Goal: Information Seeking & Learning: Learn about a topic

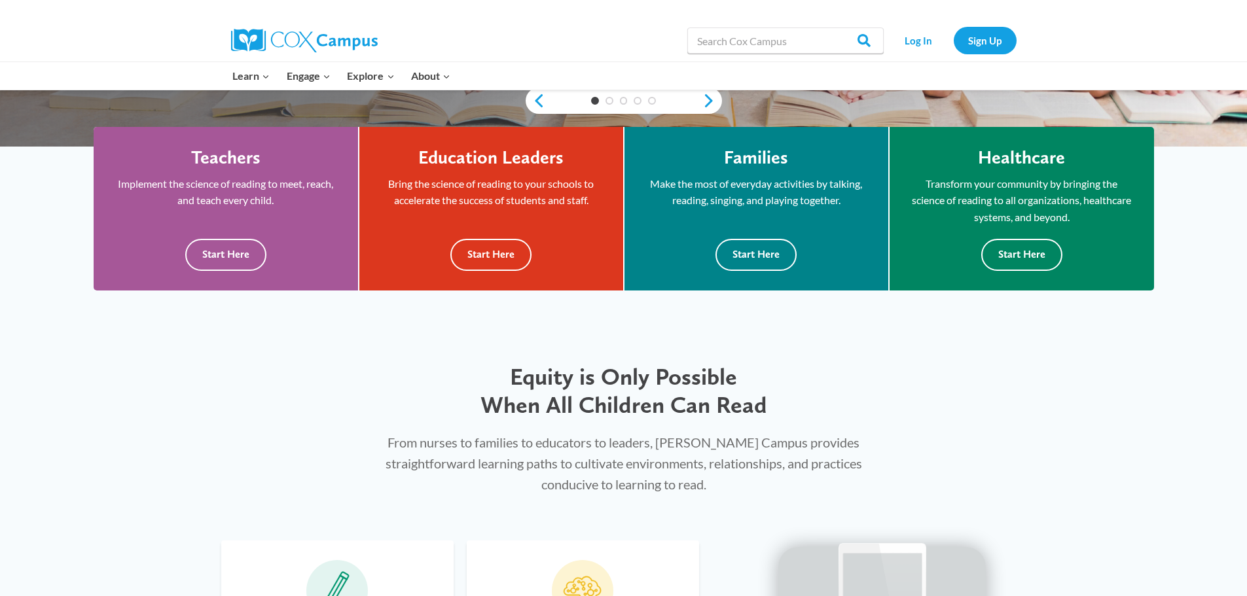
scroll to position [393, 0]
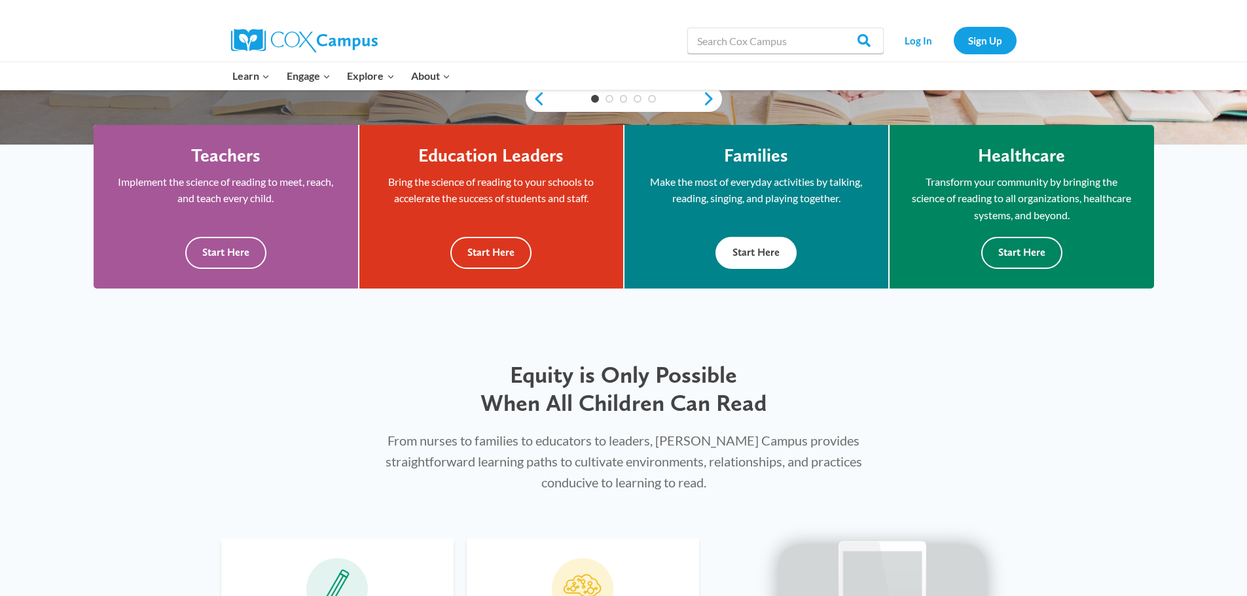
click at [774, 265] on button "Start Here" at bounding box center [755, 253] width 81 height 32
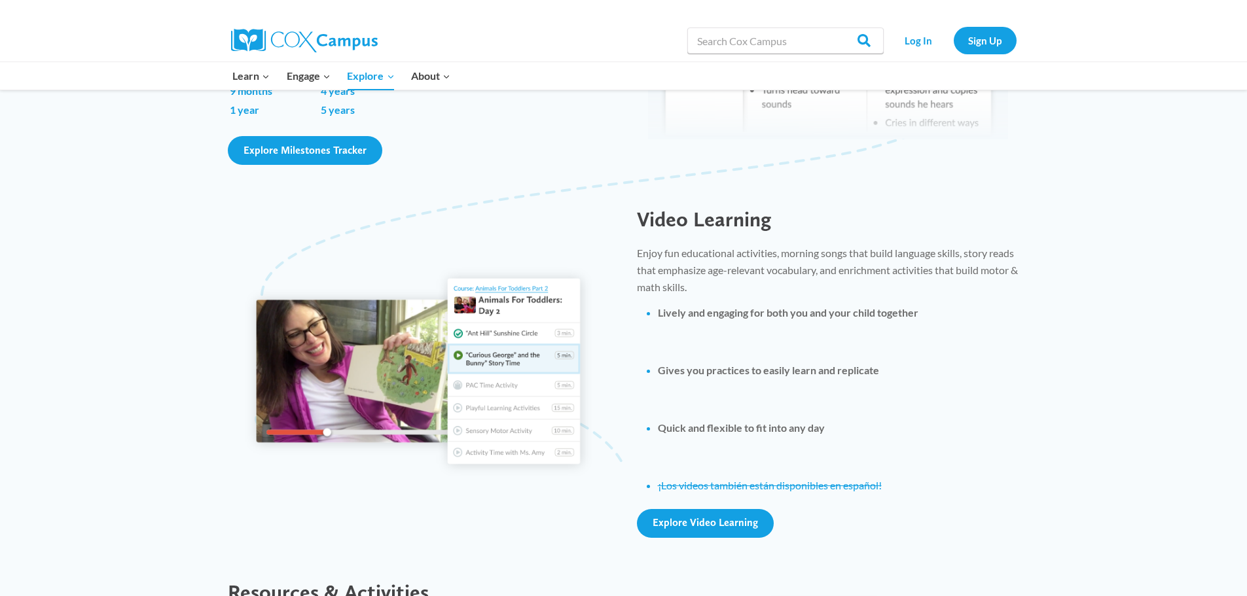
scroll to position [1047, 0]
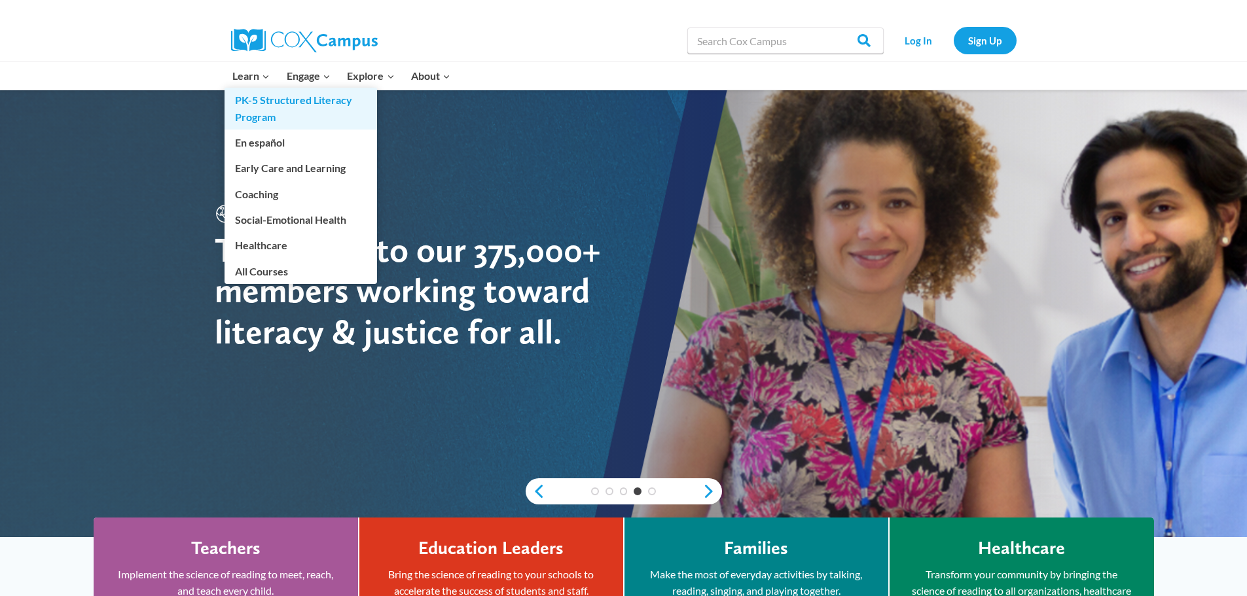
click at [279, 107] on link "PK-5 Structured Literacy Program" at bounding box center [301, 109] width 153 height 42
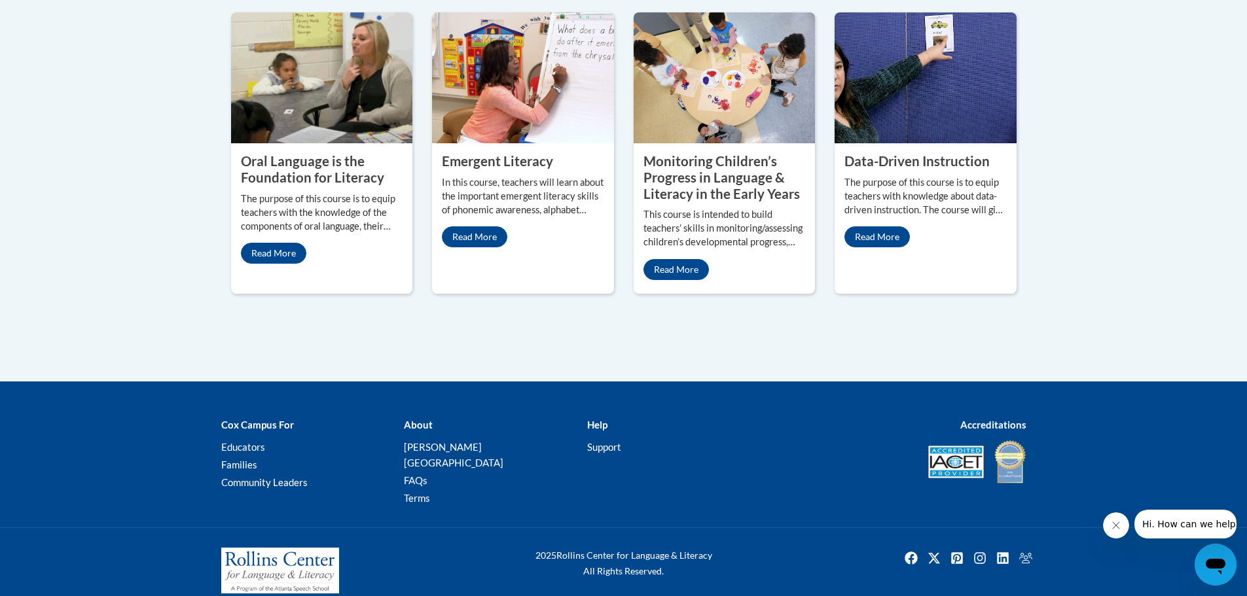
scroll to position [669, 0]
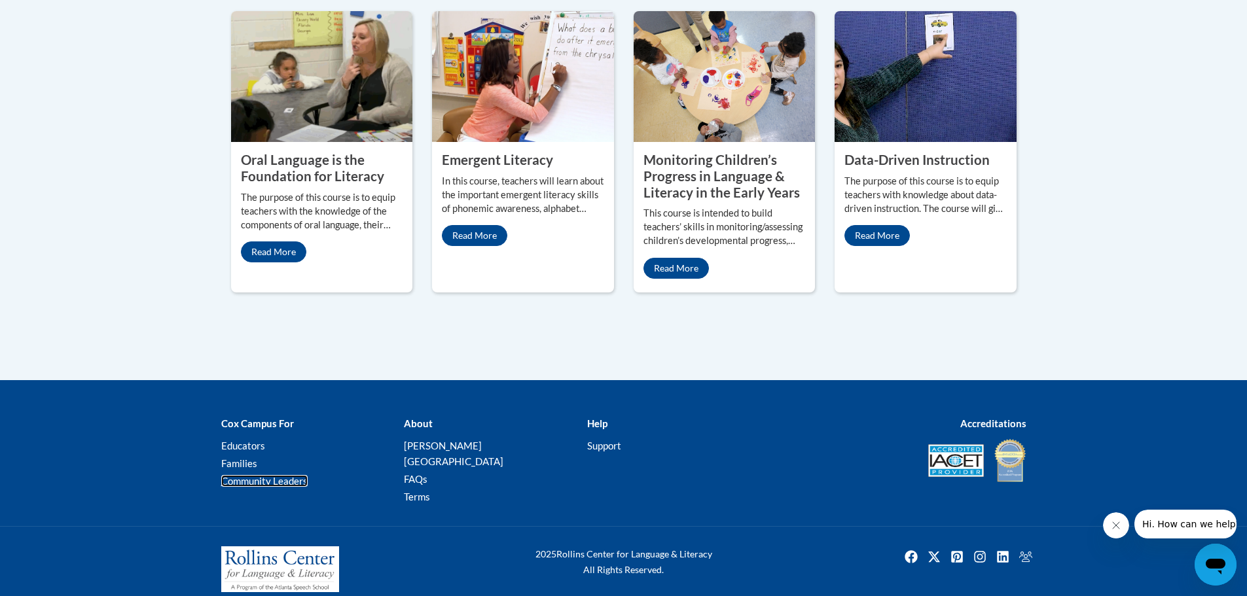
click at [268, 486] on link "Community Leaders" at bounding box center [264, 481] width 86 height 12
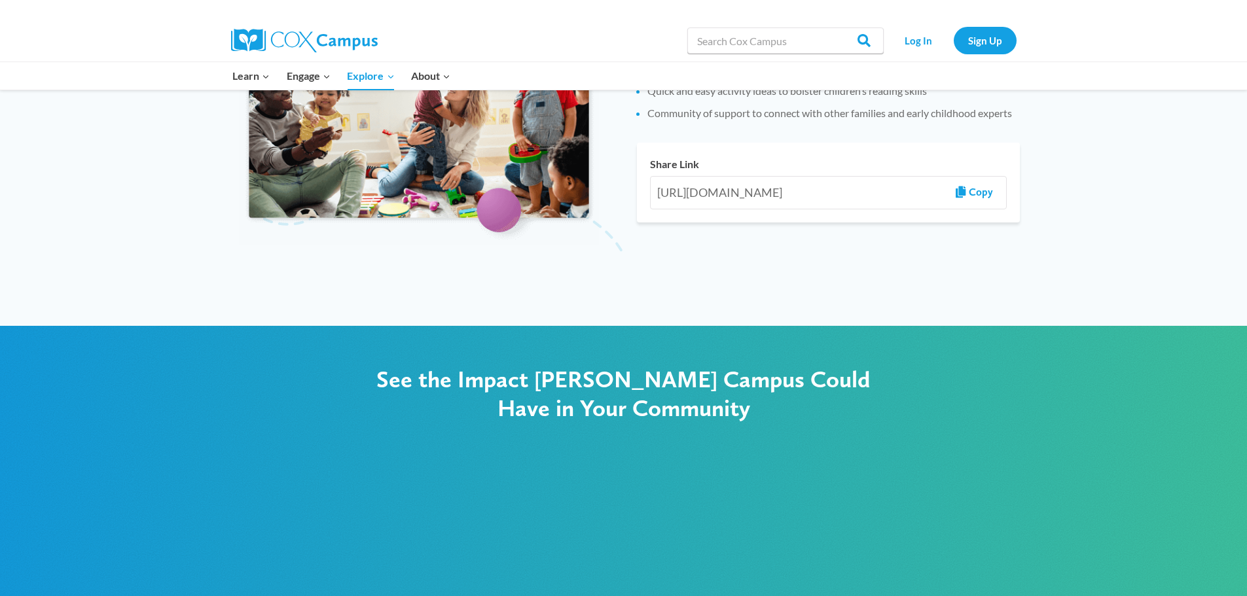
scroll to position [1026, 0]
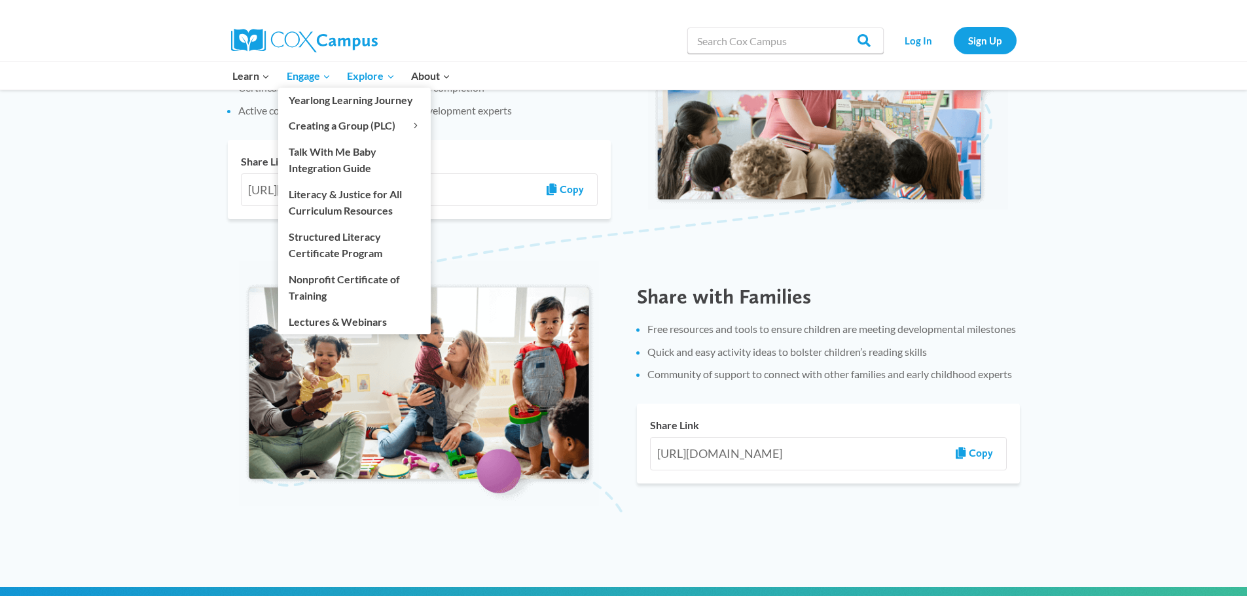
click at [293, 77] on span "Engage Expand" at bounding box center [309, 75] width 44 height 17
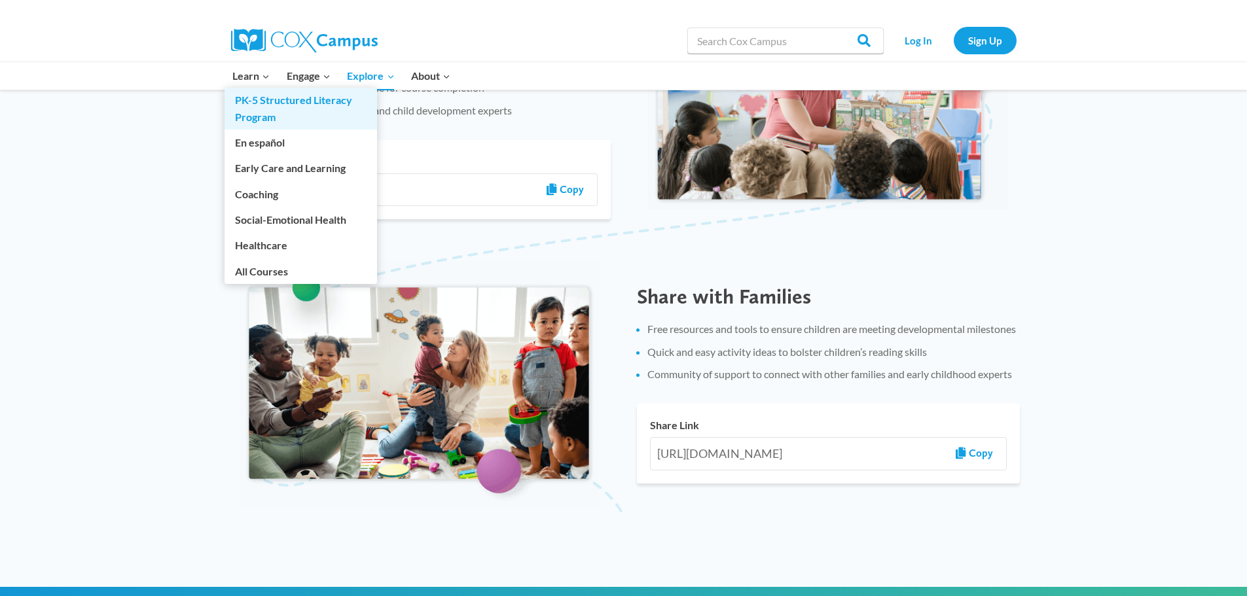
click at [258, 114] on link "PK-5 Structured Literacy Program" at bounding box center [301, 109] width 153 height 42
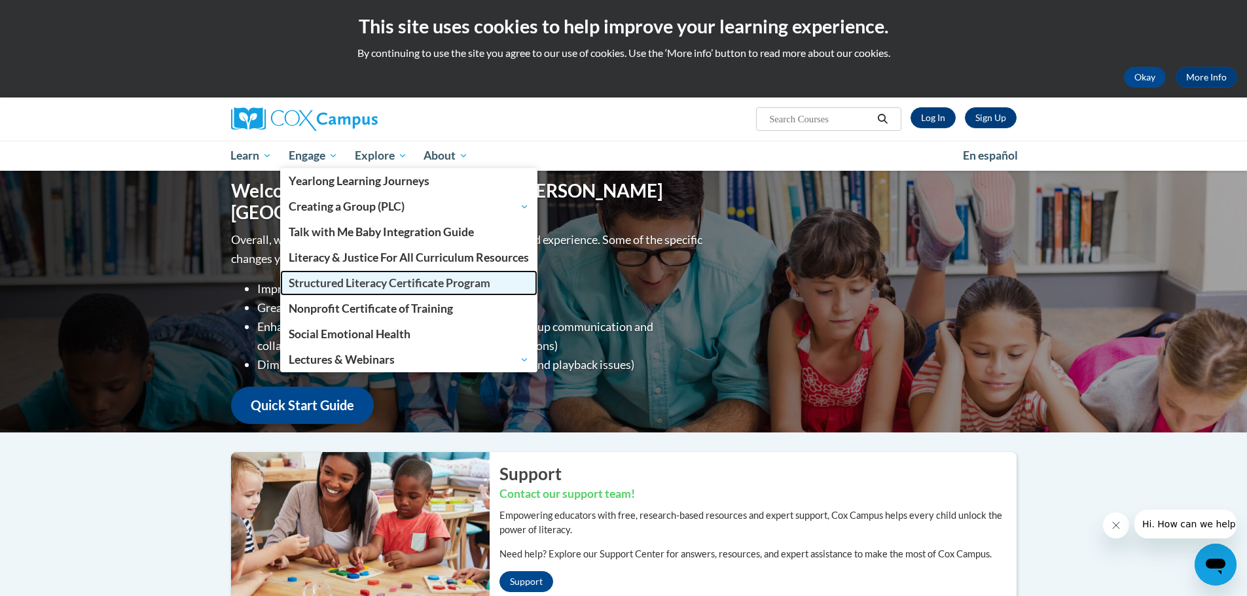
click at [328, 278] on span "Structured Literacy Certificate Program" at bounding box center [390, 283] width 202 height 14
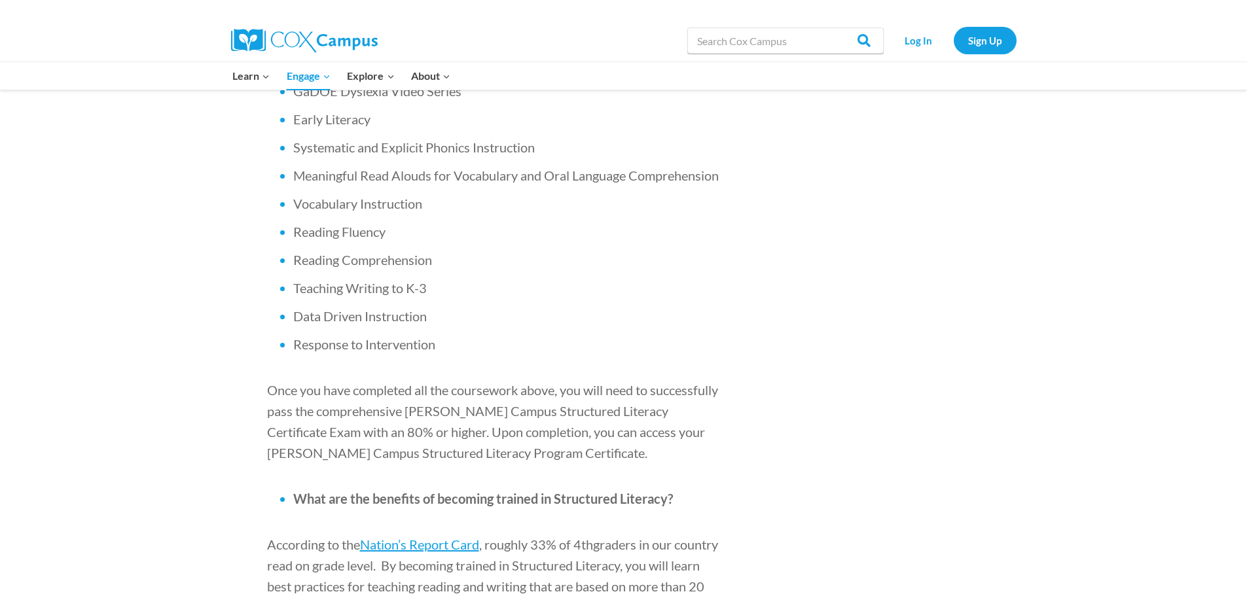
scroll to position [720, 0]
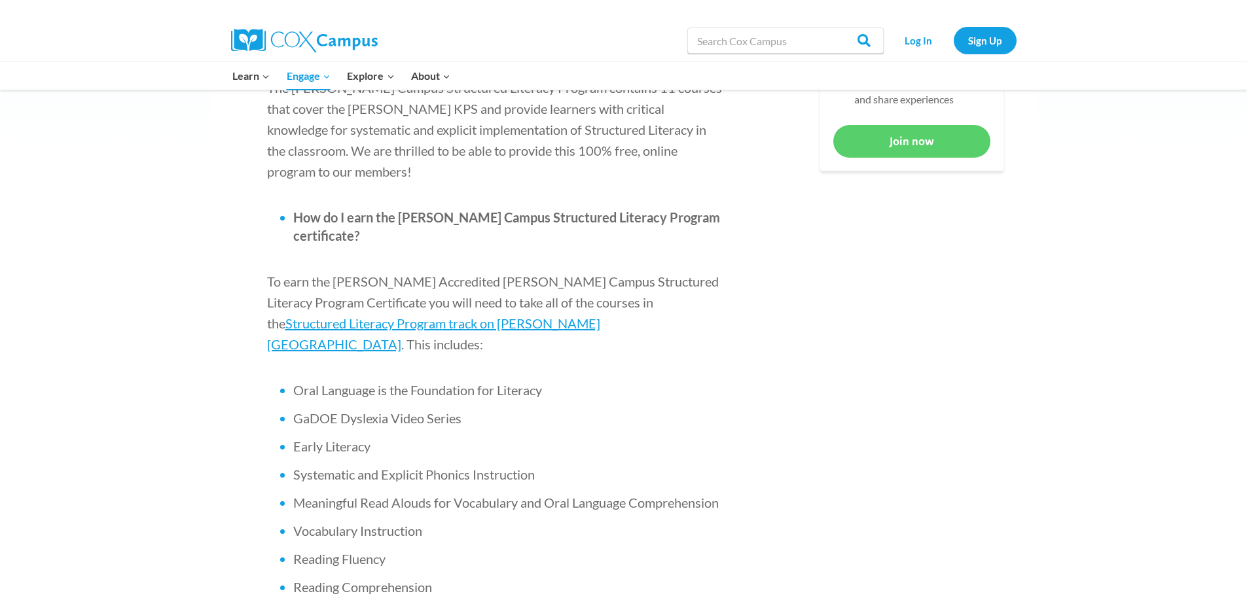
click at [586, 271] on p "To earn the [PERSON_NAME] Accredited [PERSON_NAME] Campus Structured Literacy P…" at bounding box center [496, 313] width 458 height 84
click at [586, 315] on span "Structured Literacy Program track on [PERSON_NAME][GEOGRAPHIC_DATA]" at bounding box center [433, 333] width 333 height 37
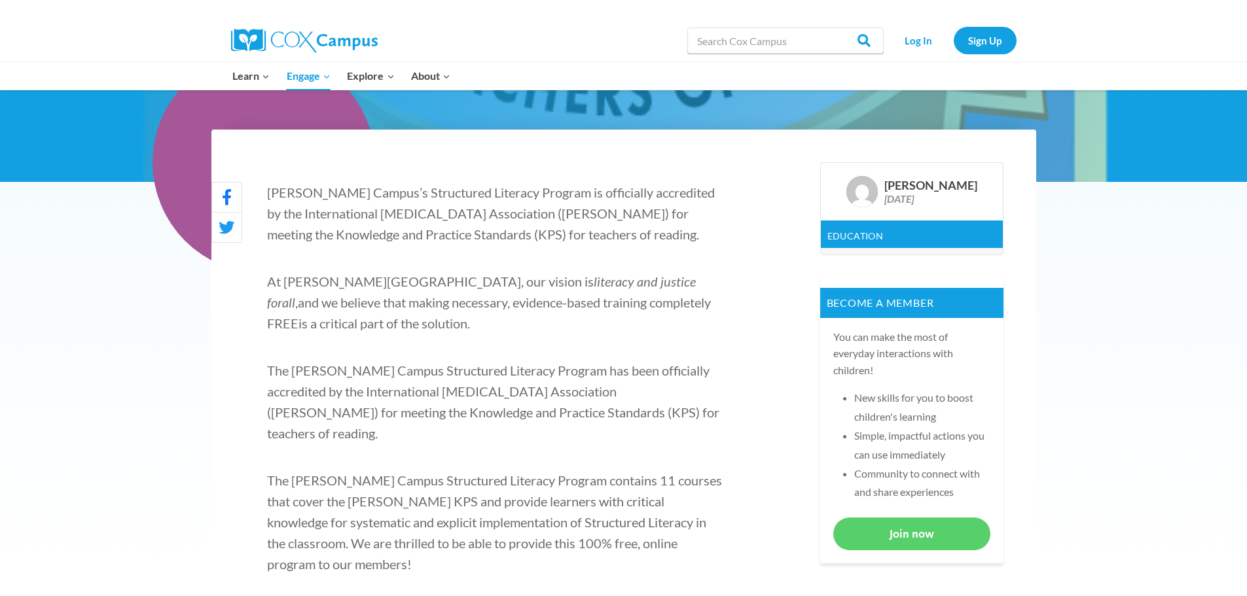
scroll to position [458, 0]
